Goal: Task Accomplishment & Management: Manage account settings

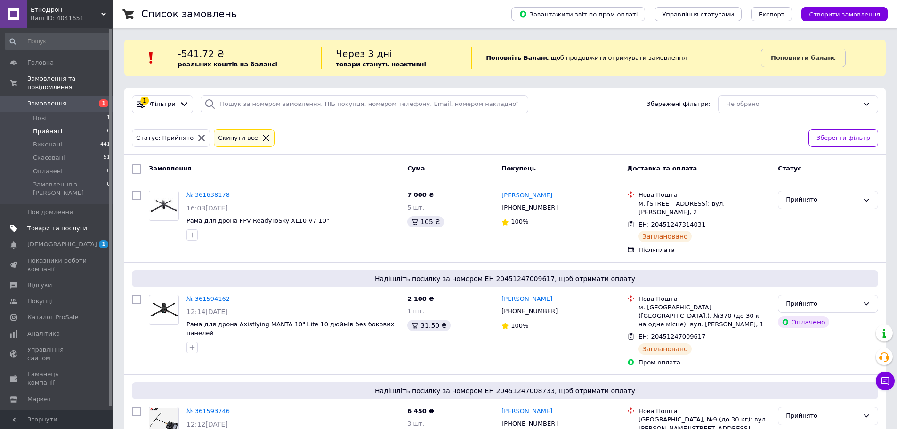
click at [56, 224] on span "Товари та послуги" at bounding box center [57, 228] width 60 height 8
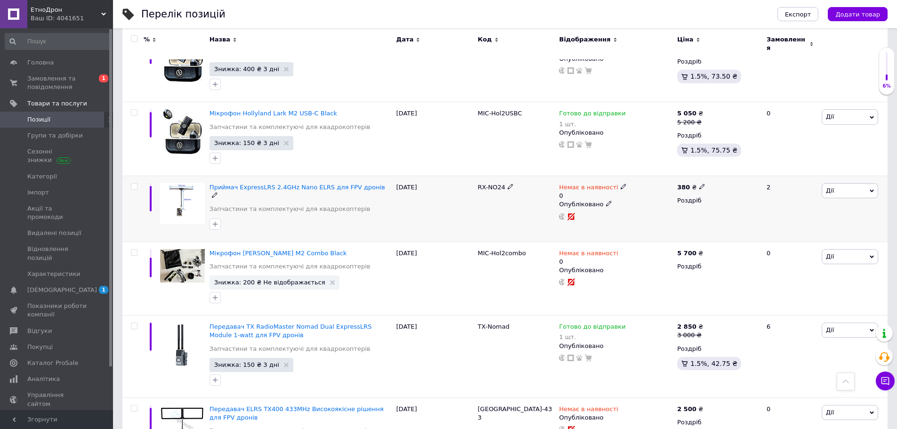
scroll to position [424, 0]
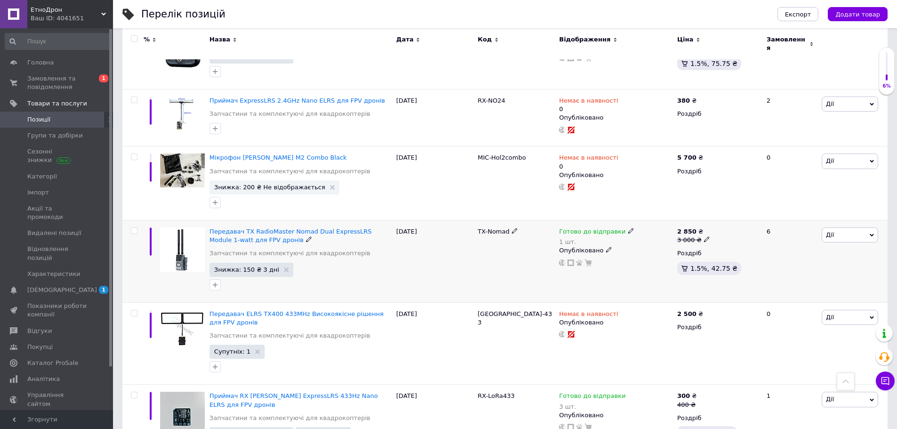
click at [628, 228] on use at bounding box center [630, 230] width 5 height 5
drag, startPoint x: 733, startPoint y: 240, endPoint x: 719, endPoint y: 246, distance: 15.2
click at [733, 249] on div "Залишки" at bounding box center [693, 253] width 118 height 8
drag, startPoint x: 647, startPoint y: 253, endPoint x: 633, endPoint y: 257, distance: 14.5
click at [633, 257] on div "Наявність Готово до відправки В наявності Немає в наявності Під замовлення Зали…" at bounding box center [693, 241] width 128 height 85
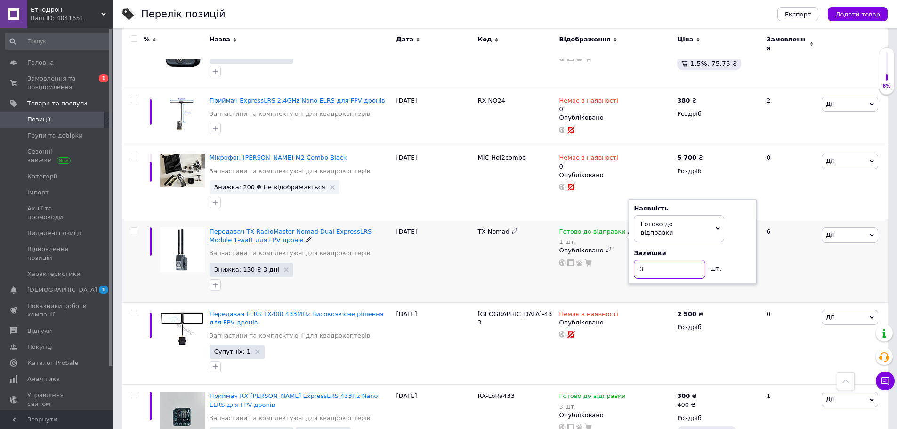
type input "3"
click at [505, 268] on div "TX-Nomad" at bounding box center [516, 261] width 81 height 82
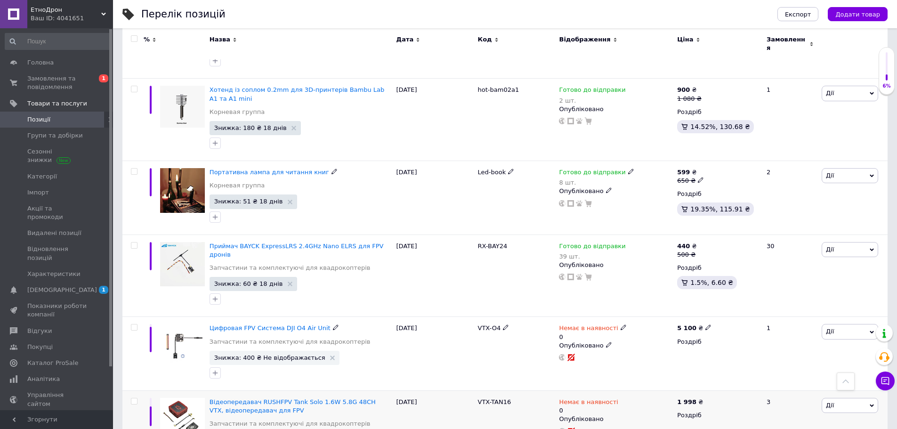
scroll to position [1931, 0]
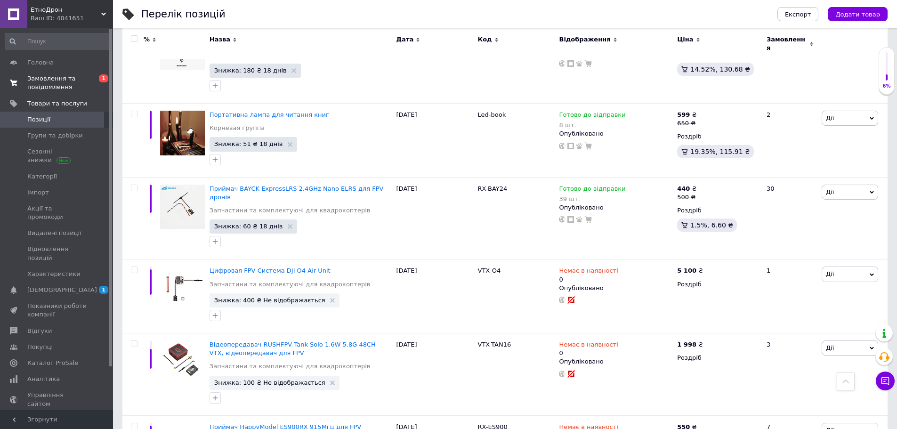
click at [60, 81] on span "Замовлення та повідомлення" at bounding box center [57, 82] width 60 height 17
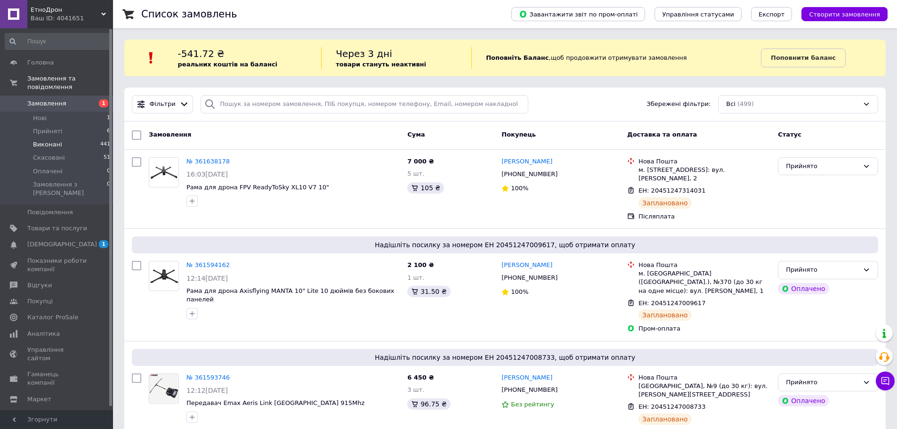
click at [49, 140] on span "Виконані" at bounding box center [47, 144] width 29 height 8
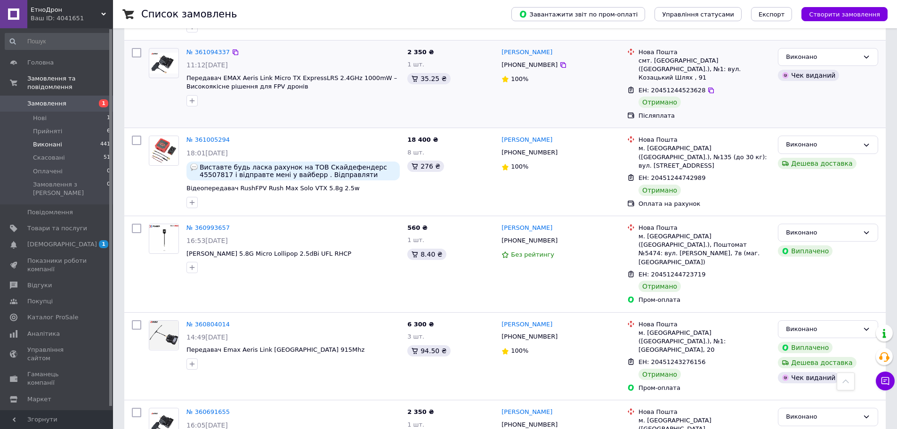
scroll to position [330, 0]
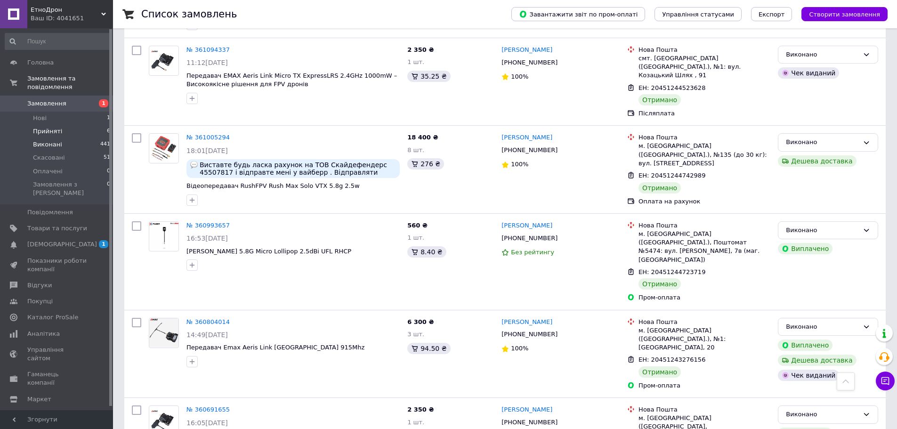
click at [48, 127] on span "Прийняті" at bounding box center [47, 131] width 29 height 8
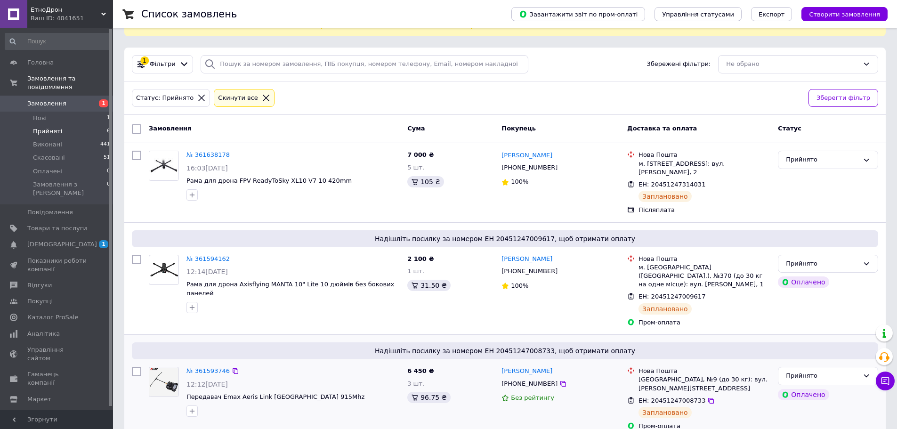
scroll to position [23, 0]
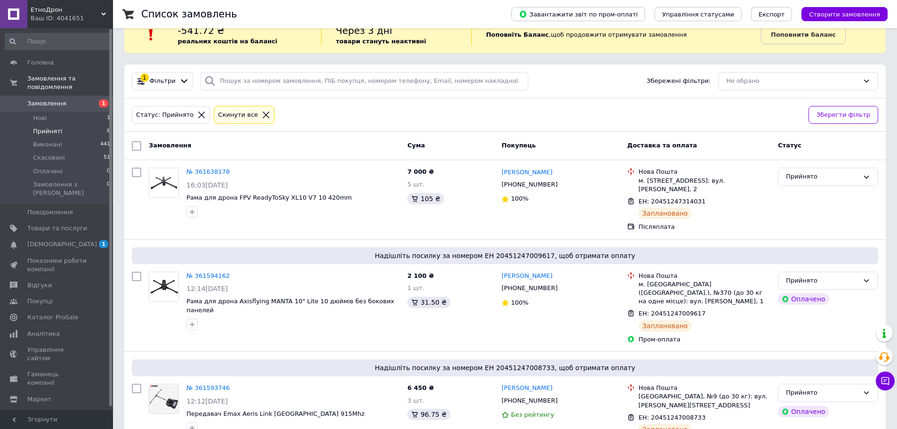
click at [207, 172] on link "№ 361638178" at bounding box center [207, 171] width 43 height 7
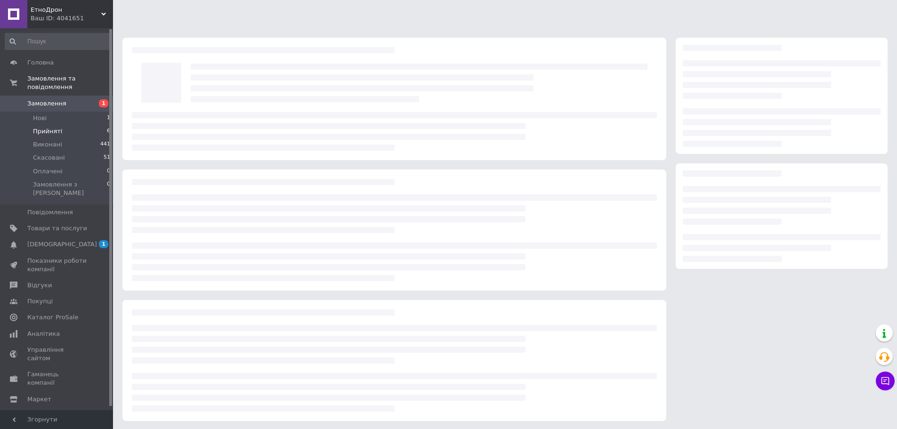
click at [207, 179] on div at bounding box center [394, 230] width 544 height 121
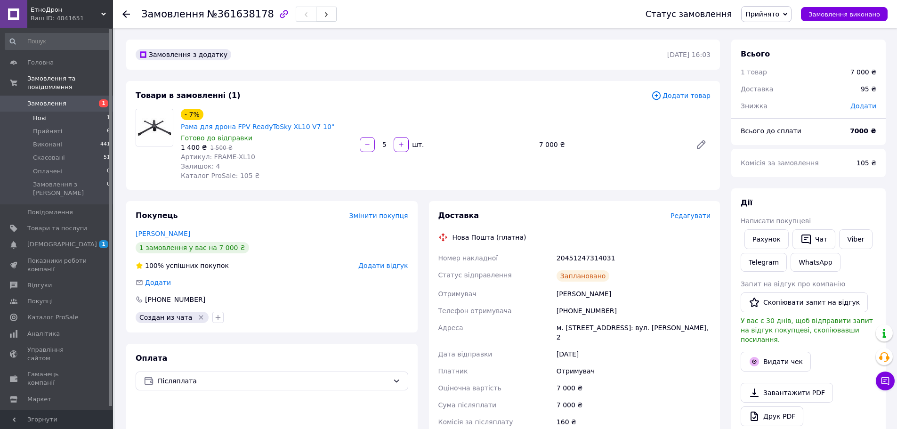
click at [36, 114] on span "Нові" at bounding box center [40, 118] width 14 height 8
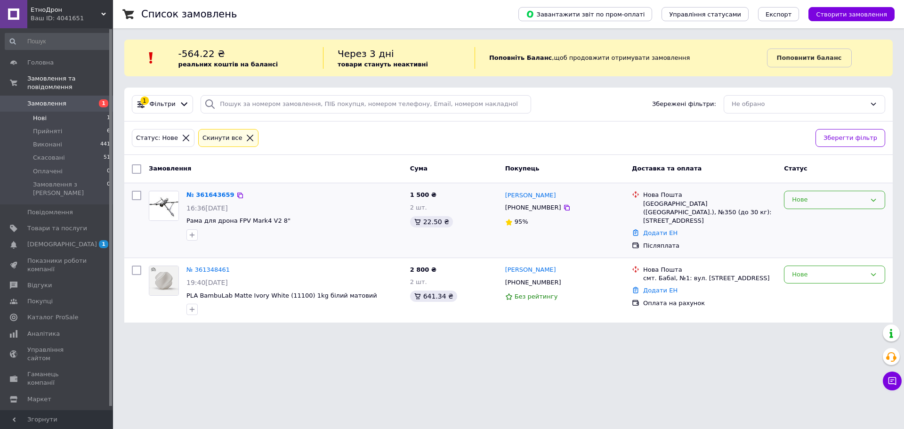
click at [832, 205] on div "Нове" at bounding box center [834, 200] width 101 height 18
click at [831, 218] on li "Прийнято" at bounding box center [834, 219] width 100 height 17
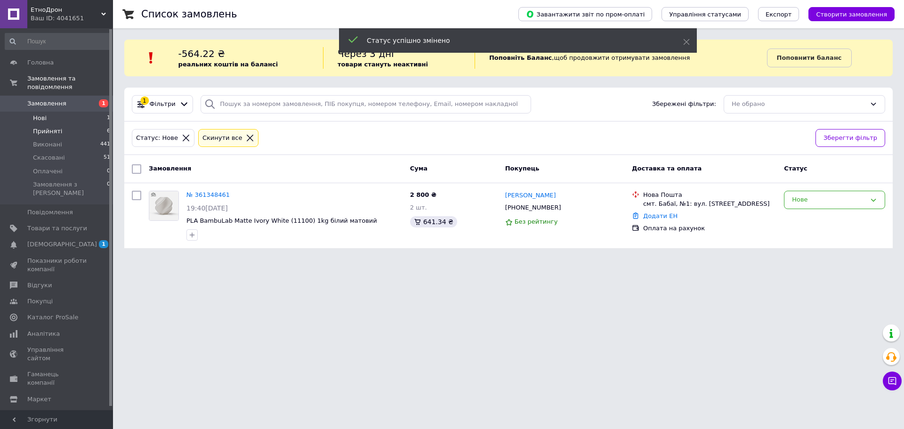
click at [40, 127] on span "Прийняті" at bounding box center [47, 131] width 29 height 8
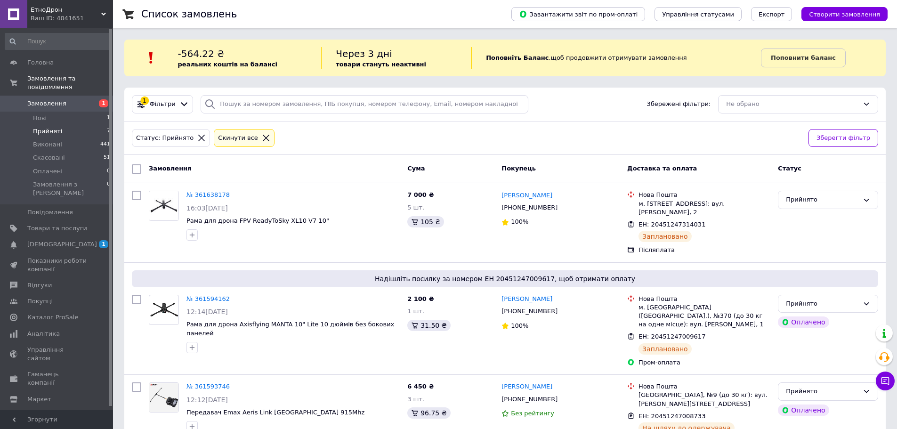
click at [40, 127] on span "Прийняті" at bounding box center [47, 131] width 29 height 8
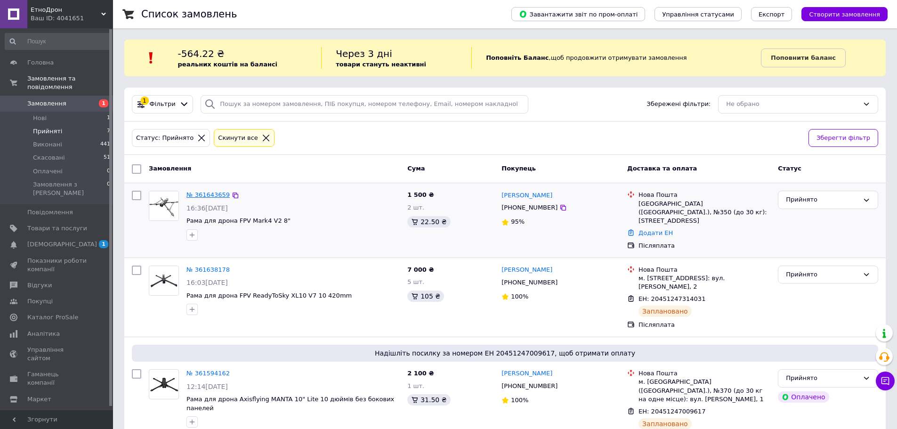
click at [218, 196] on link "№ 361643659" at bounding box center [207, 194] width 43 height 7
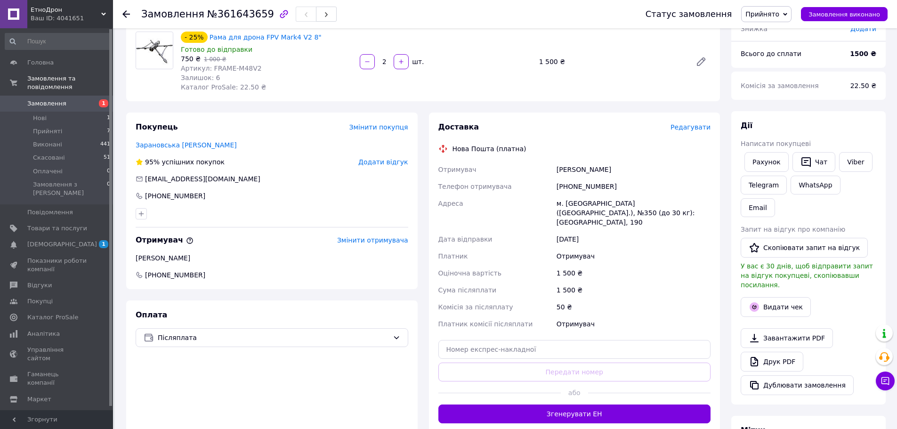
scroll to position [94, 0]
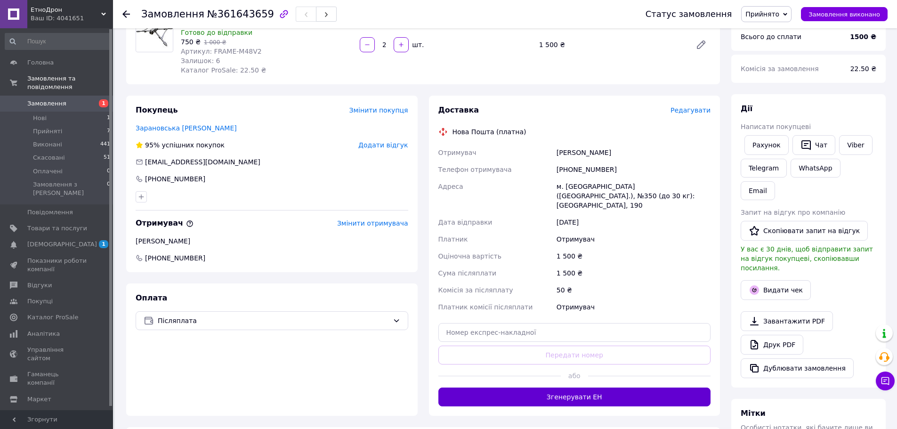
click at [629, 388] on button "Згенерувати ЕН" at bounding box center [574, 397] width 273 height 19
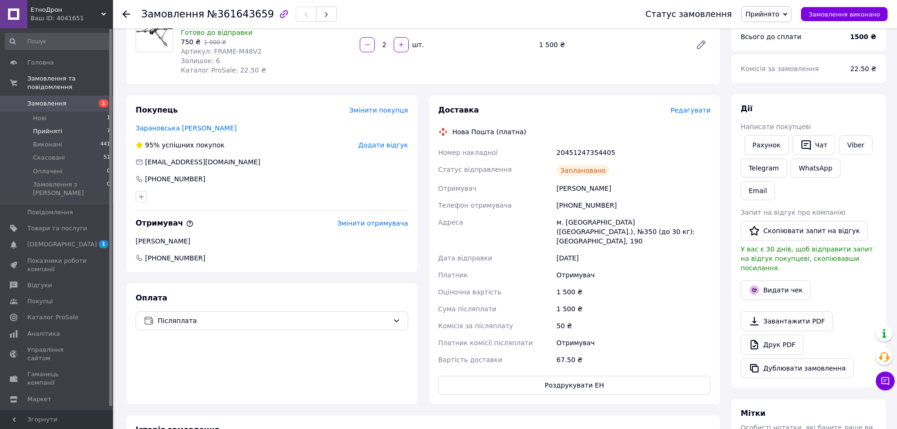
click at [37, 127] on span "Прийняті" at bounding box center [47, 131] width 29 height 8
